Goal: Task Accomplishment & Management: Manage account settings

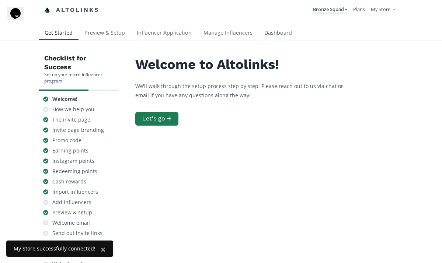
click at [276, 35] on link "Dashboard" at bounding box center [277, 33] width 39 height 15
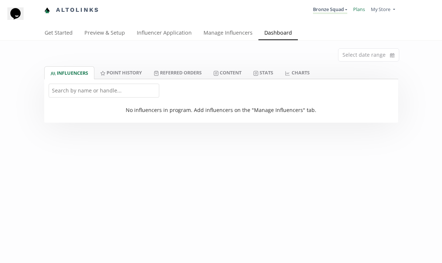
click at [364, 11] on link "Plans" at bounding box center [359, 9] width 12 height 7
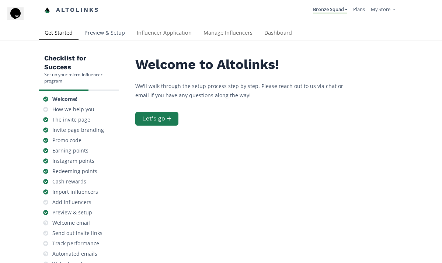
click at [121, 35] on link "Preview & Setup" at bounding box center [105, 33] width 52 height 15
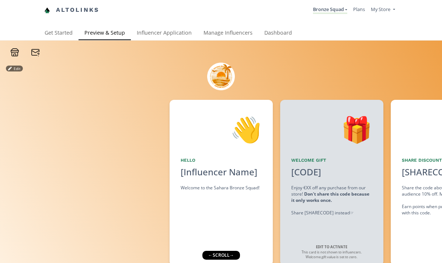
click at [158, 35] on link "Influencer Application" at bounding box center [164, 33] width 67 height 15
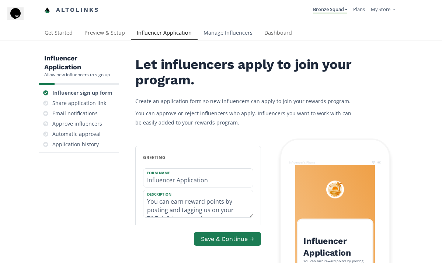
click at [229, 36] on link "Manage Influencers" at bounding box center [228, 33] width 61 height 15
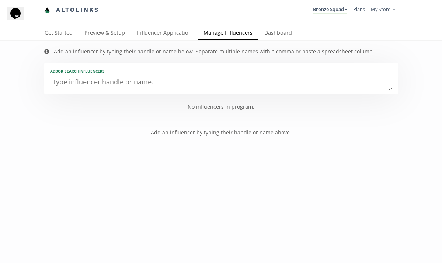
click at [159, 84] on textarea at bounding box center [221, 82] width 342 height 15
type textarea "j"
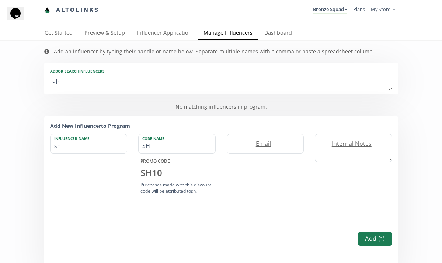
type textarea "sha"
type input "sha"
type input "SHA"
type textarea "shan"
type input "shan"
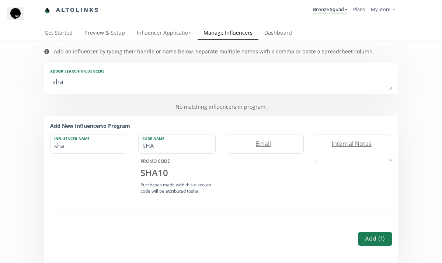
type input "SHAN"
type textarea "shann"
type input "shann"
type input "SHANN"
type textarea "shanne"
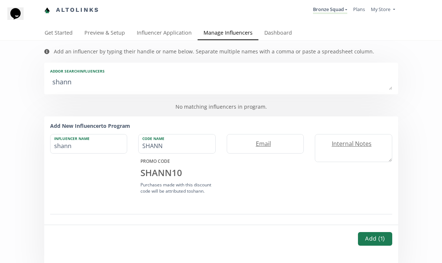
type input "shanne"
type input "SHANNE"
type textarea "shannen"
type input "shannen"
type input "SHANNEN"
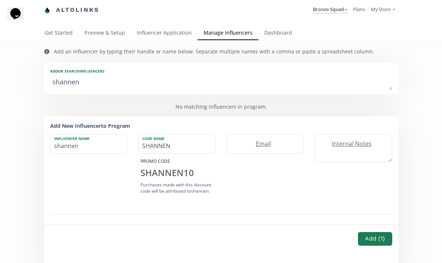
type textarea "Shannen"
type input "Shannen"
type textarea "Shannen"
drag, startPoint x: 184, startPoint y: 130, endPoint x: 115, endPoint y: 150, distance: 72.1
click at [115, 150] on input "Shannen" at bounding box center [88, 144] width 77 height 19
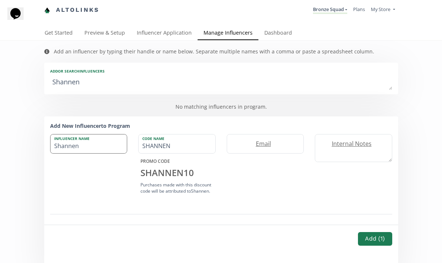
click at [115, 150] on input "Shannen" at bounding box center [88, 144] width 77 height 19
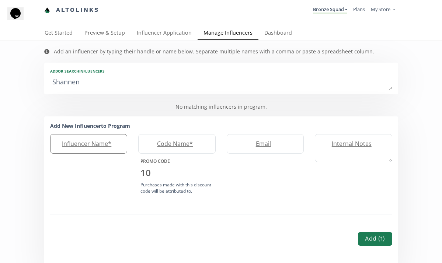
type input "S"
type input "Sh"
type input "SH"
type input "Sha"
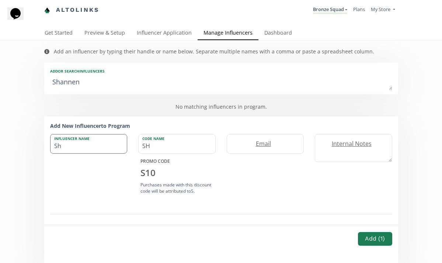
type input "SHA"
type input "Shan"
type input "SHAN"
type input "Shann"
type input "SHANN"
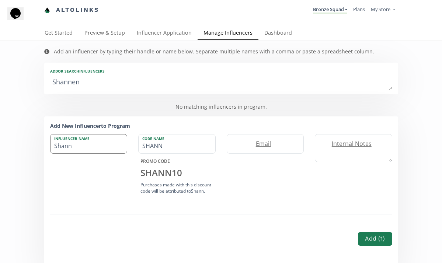
type input "Shanne"
type input "SHANNE"
type input "Shannen"
type input "SHANNEN"
type input "Shannen Ryan"
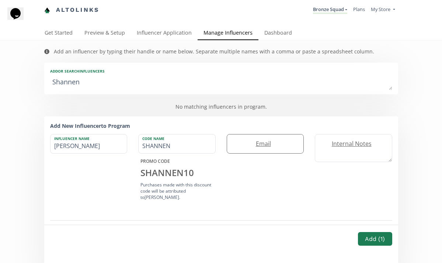
click at [268, 143] on label "Email" at bounding box center [261, 144] width 69 height 8
type input "shannenryan07@gmail.com"
click at [375, 239] on button "Add ( 1 )" at bounding box center [375, 239] width 36 height 16
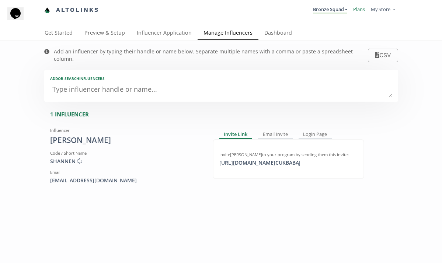
click at [362, 10] on link "Plans" at bounding box center [359, 9] width 12 height 7
click at [128, 83] on textarea at bounding box center [221, 90] width 342 height 15
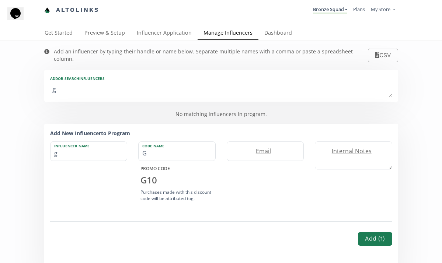
type textarea "gl"
type input "gl"
type input "GL"
type textarea "glo"
type input "glo"
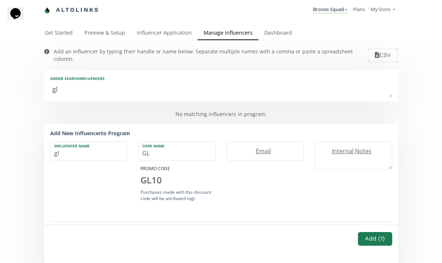
type input "GLO"
type textarea "glow"
type input "glow"
type input "GLOW"
type textarea "glow"
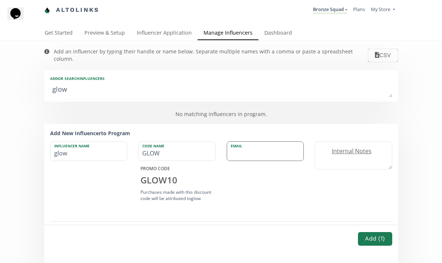
click at [250, 148] on input "email" at bounding box center [265, 151] width 77 height 19
type input "[EMAIL_ADDRESS][DOMAIN_NAME]"
click at [107, 148] on input "glow" at bounding box center [88, 151] width 77 height 19
type input "glo"
type input "GLO"
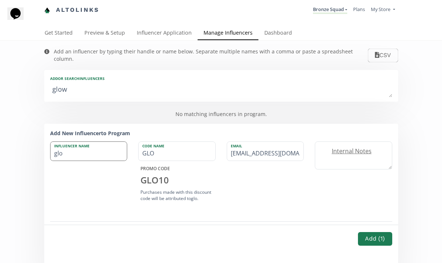
type input "gl"
type input "GL"
type input "g"
type input "G"
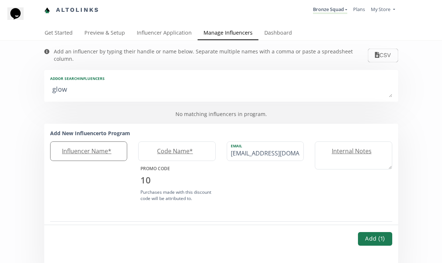
type input "G"
type input "Gl"
type input "GL"
type input "Glo"
type input "GLO"
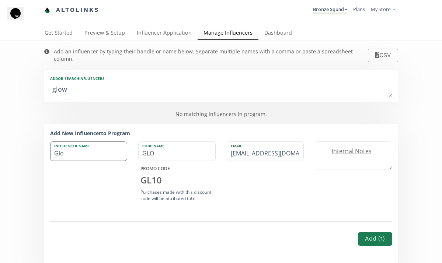
type input "Glow"
type input "GLOW"
type input "Glowz"
type input "GLOWZ"
type input "Glow"
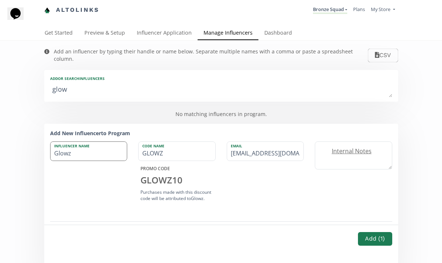
type input "GLOW"
type input "Glowz"
type input "GLOWZ"
type input "Glowzo"
type input "GLOWZO"
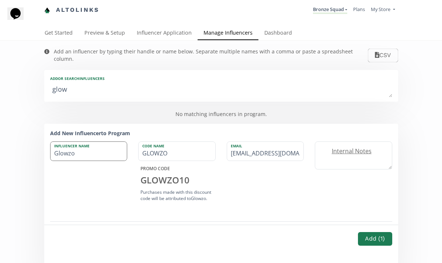
type input "Glowzon"
type input "GLOWZON"
type input "Glowzone"
type input "GLOWZONE"
type input "Glowzone Galway"
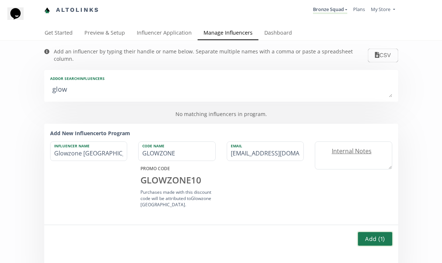
click at [366, 242] on button "Add ( 1 )" at bounding box center [375, 239] width 36 height 16
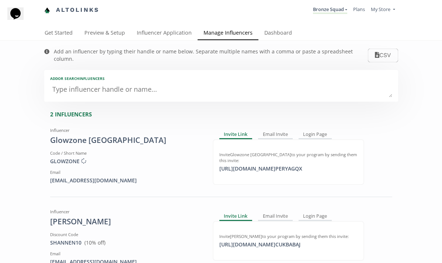
click at [203, 84] on textarea at bounding box center [221, 90] width 342 height 15
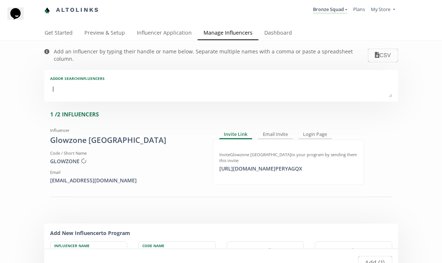
type textarea "la"
type input "la"
type input "LA"
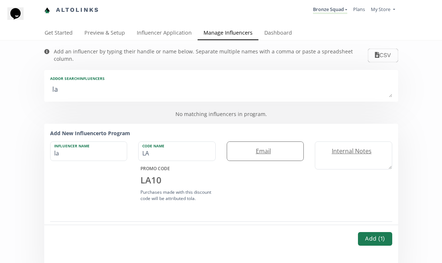
type textarea "la"
click at [248, 147] on label "Email" at bounding box center [261, 151] width 69 height 8
type input "l"
type input "[EMAIL_ADDRESS][DOMAIN_NAME]"
click at [117, 146] on input "la" at bounding box center [88, 151] width 77 height 19
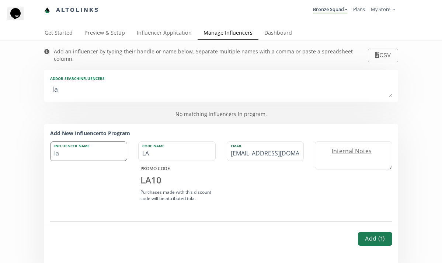
type input "lae"
type input "LAE"
type input "laex"
type input "LAEX"
type input "laexj"
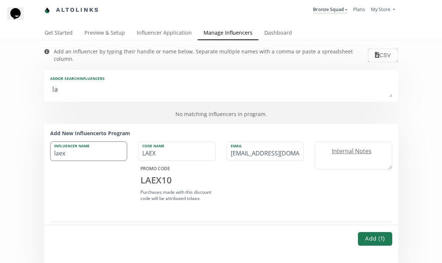
type input "LAEXJ"
type input "laexjo"
type input "LAEXJO"
type input "laexjoe"
type input "LAEXJOE"
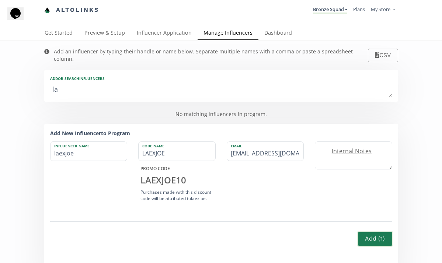
type input "laexjoe"
click at [366, 241] on button "Add ( 1 )" at bounding box center [375, 239] width 36 height 16
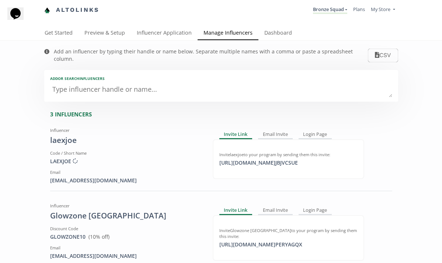
click at [395, 162] on form "Influencer laexjoe Code / Short Name LAEXJOE Creating discount code ... Email L…" at bounding box center [221, 237] width 354 height 224
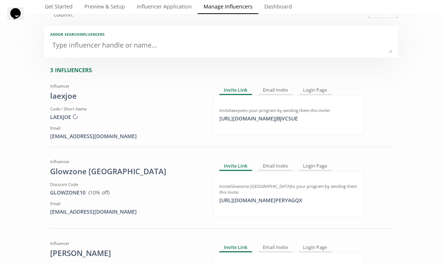
scroll to position [59, 0]
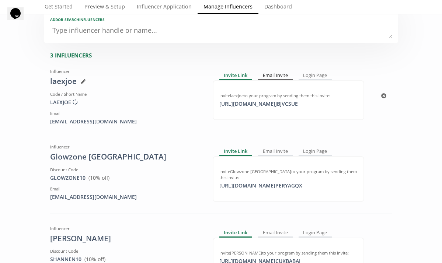
click at [282, 72] on div "Email Invite" at bounding box center [275, 76] width 35 height 9
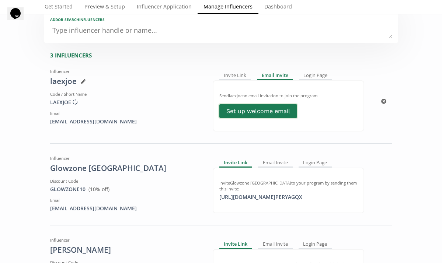
click at [269, 106] on link "Set up welcome email" at bounding box center [258, 111] width 80 height 16
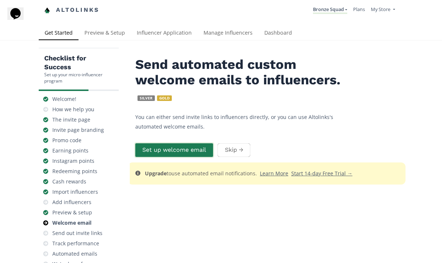
click at [198, 150] on button "Set up welcome email" at bounding box center [174, 150] width 80 height 16
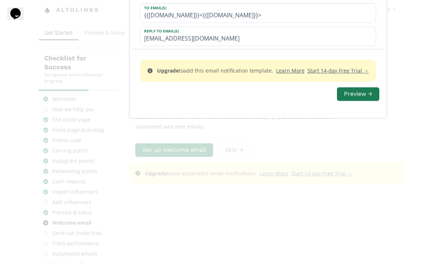
click at [322, 118] on div "Upgrade to add this email notification template. Learn More Start 14-day Free T…" at bounding box center [258, 83] width 254 height 69
click at [336, 102] on button "Preview →" at bounding box center [358, 94] width 45 height 16
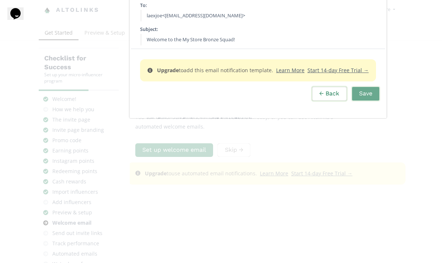
click at [311, 102] on button "← Back" at bounding box center [329, 94] width 36 height 16
